Goal: Find specific page/section: Find specific page/section

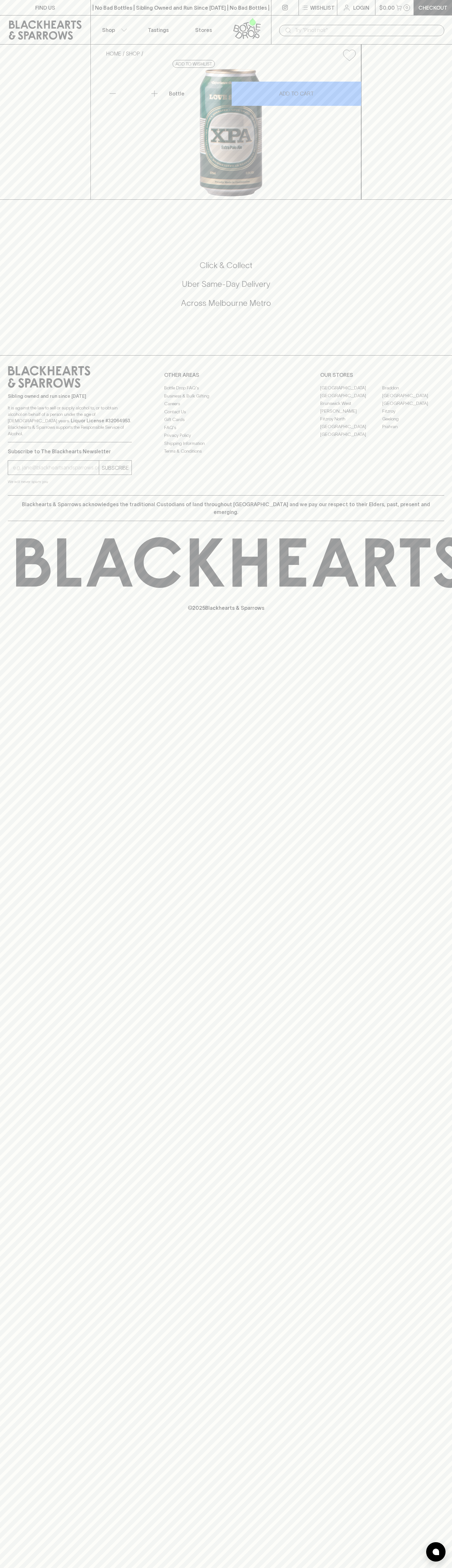
click at [155, 30] on p "Tastings" at bounding box center [158, 30] width 21 height 8
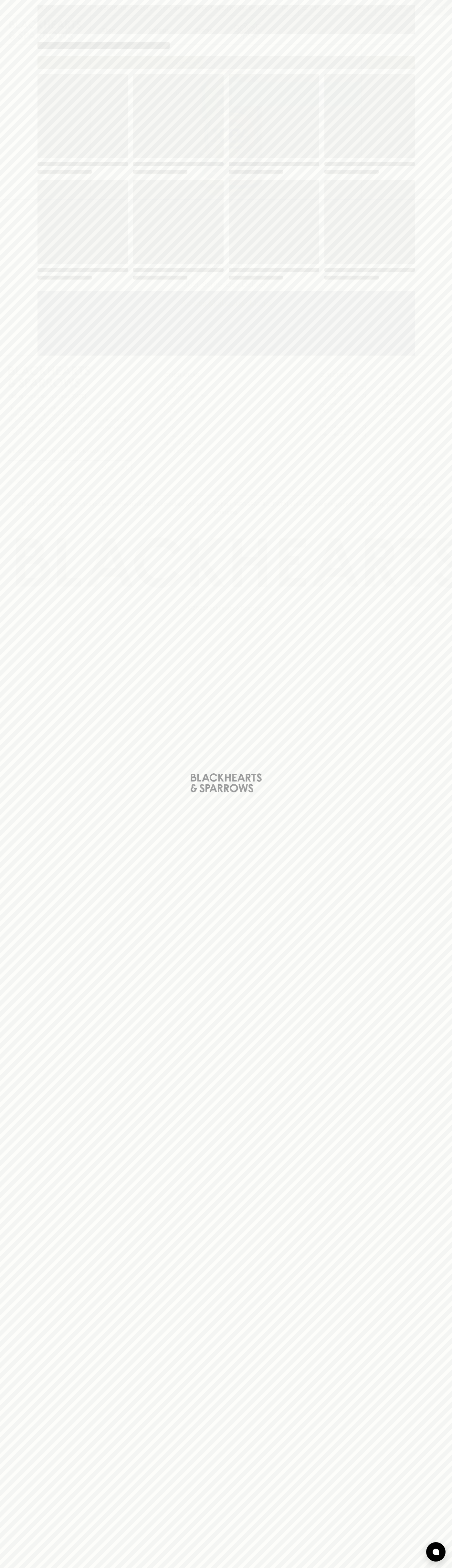
click at [434, 589] on div "Loading" at bounding box center [226, 784] width 452 height 1568
click at [358, 1567] on html "FIND US | No Bad Bottles | Sibling Owned and Run Since 2006 | No Bad Bottles | …" at bounding box center [226, 784] width 452 height 1568
click at [6, 800] on div "Loading" at bounding box center [226, 784] width 452 height 1568
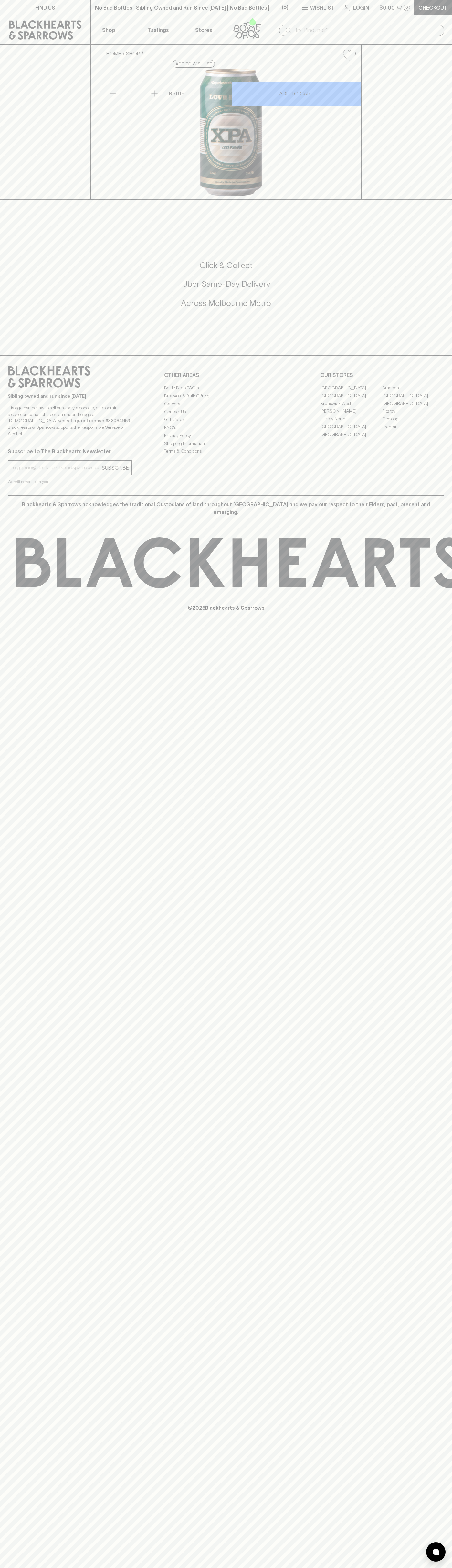
click at [351, 415] on link "[PERSON_NAME]" at bounding box center [351, 411] width 62 height 8
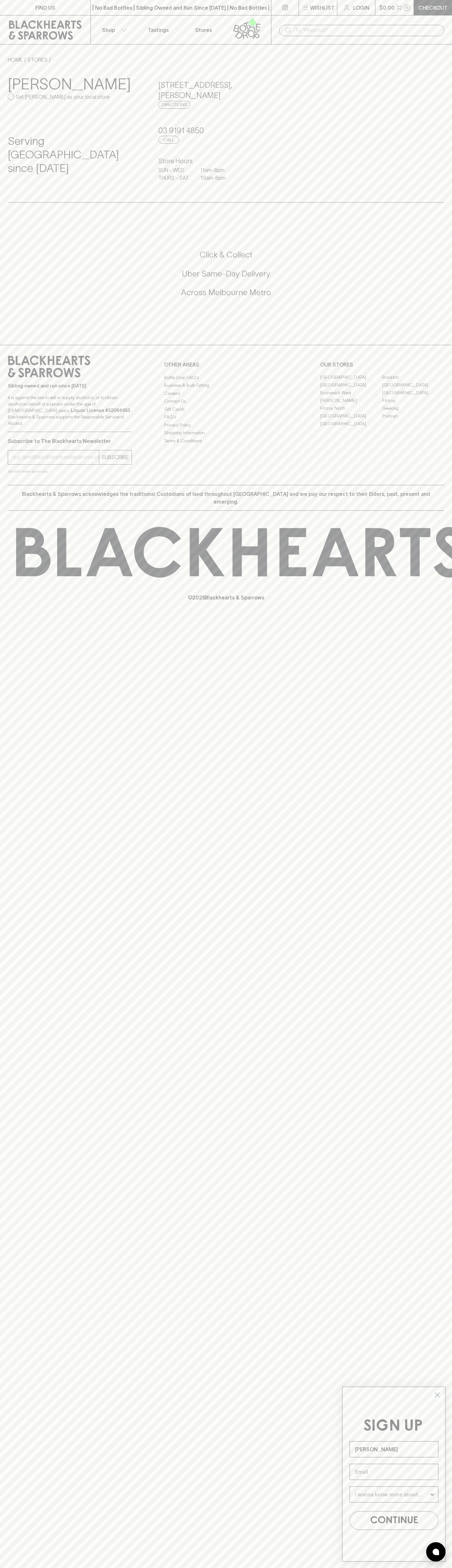
type input "[PERSON_NAME]"
